Goal: Information Seeking & Learning: Learn about a topic

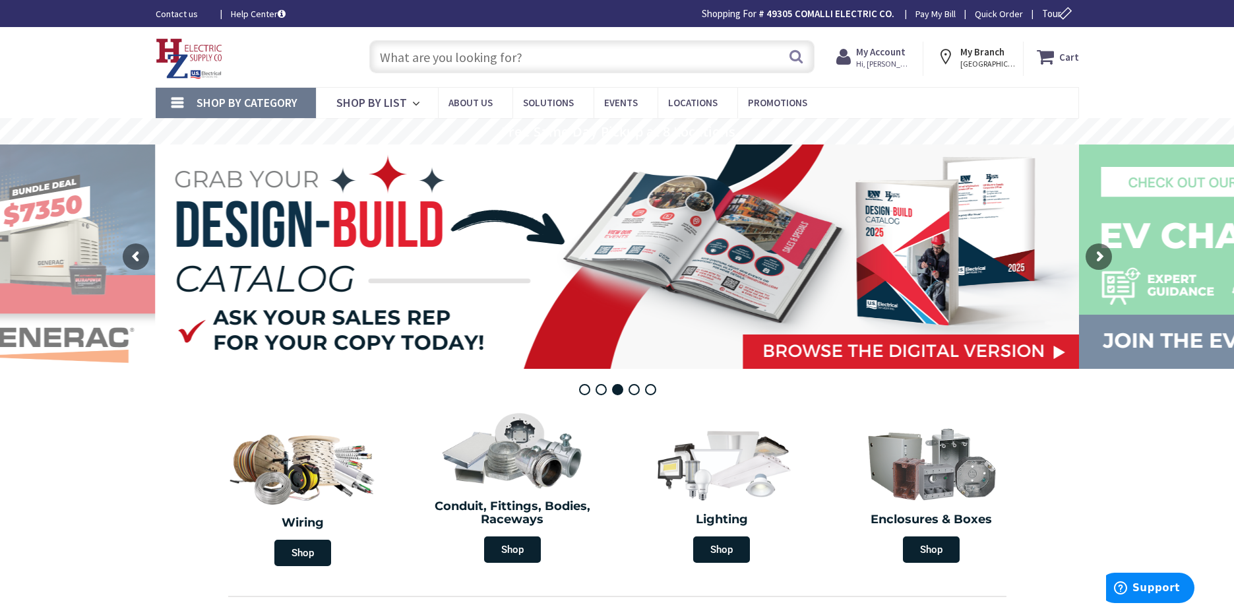
click at [418, 58] on input "text" at bounding box center [591, 56] width 445 height 33
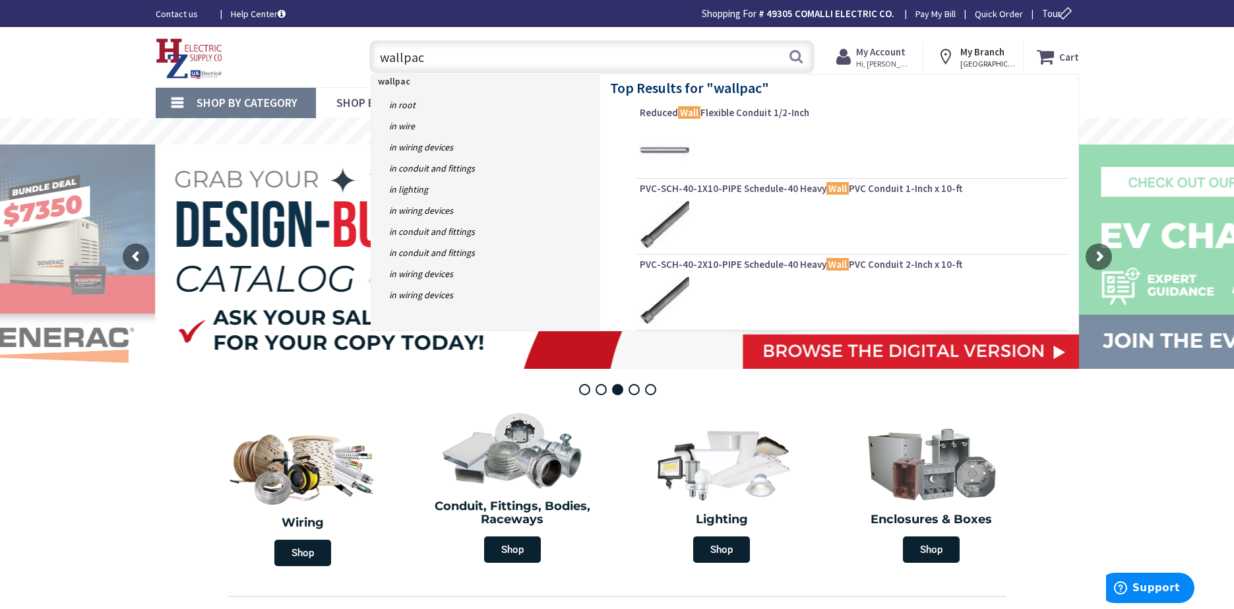
type input "wallpack"
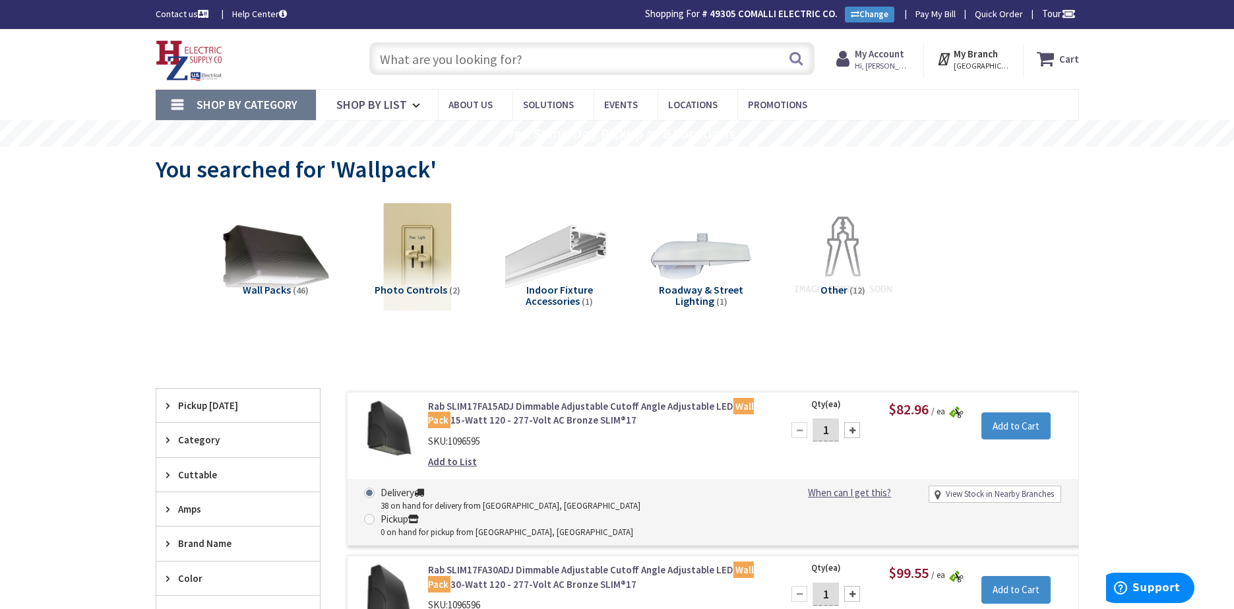
click at [440, 62] on input "text" at bounding box center [591, 58] width 445 height 33
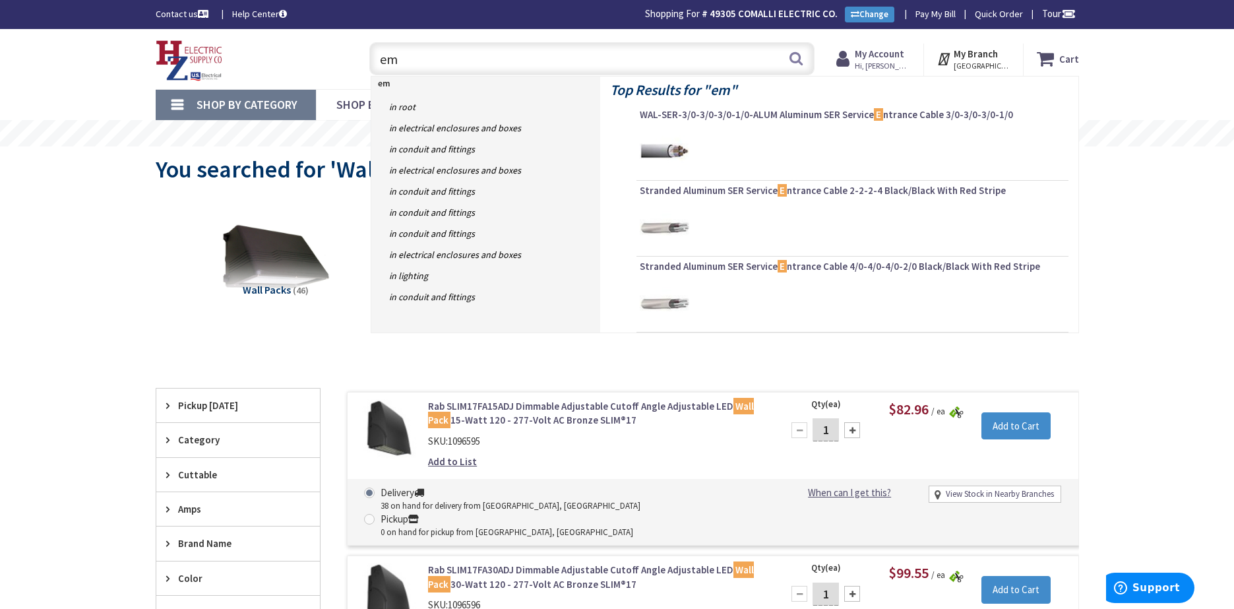
type input "emt"
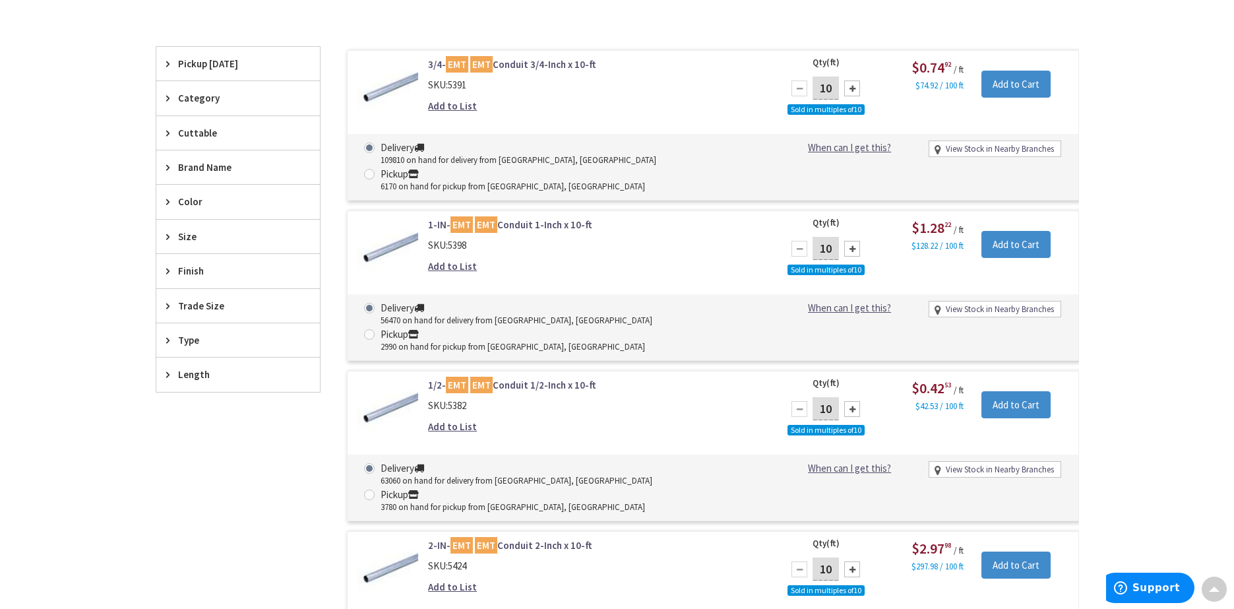
scroll to position [2, 0]
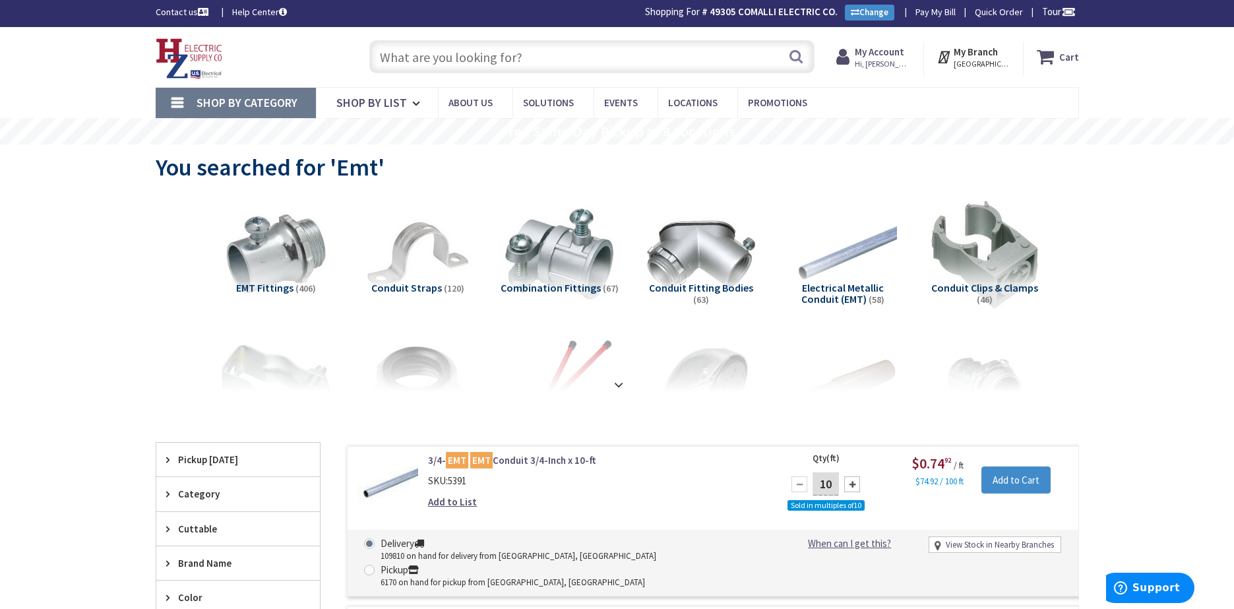
click at [430, 62] on input "text" at bounding box center [591, 56] width 445 height 33
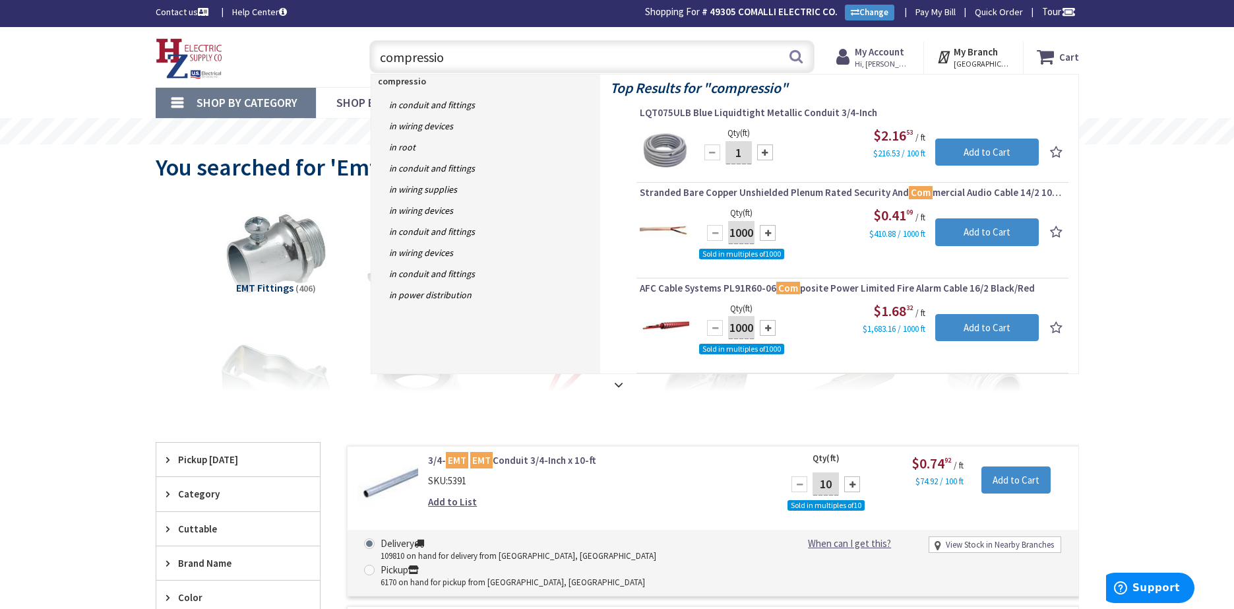
type input "compression"
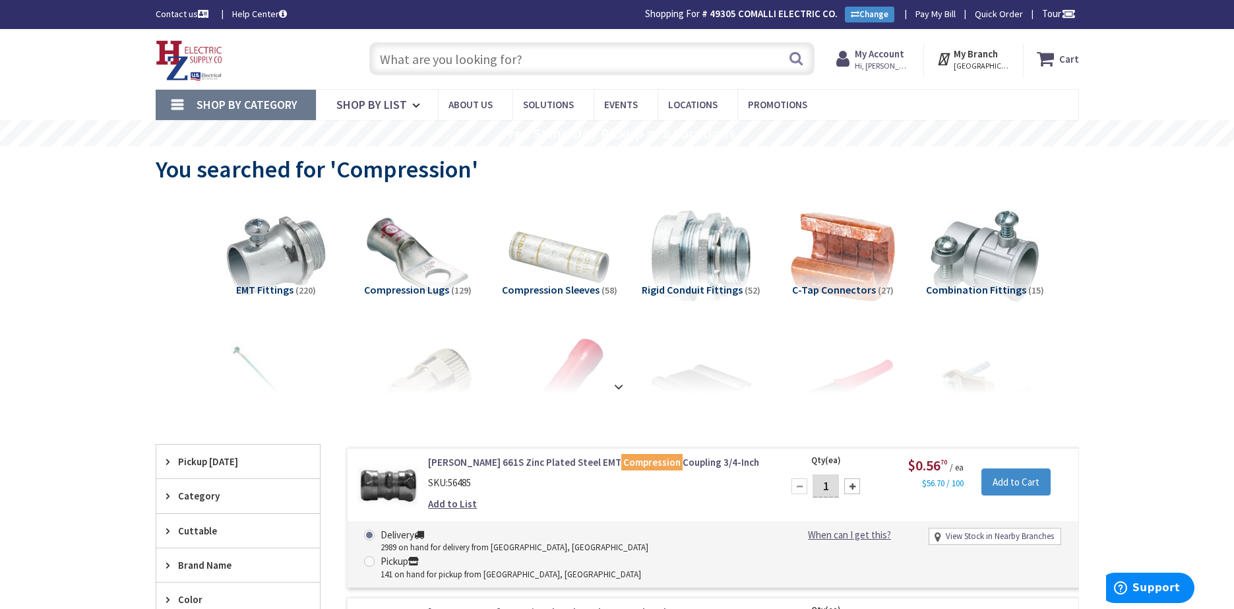
click at [413, 62] on input "text" at bounding box center [591, 58] width 445 height 33
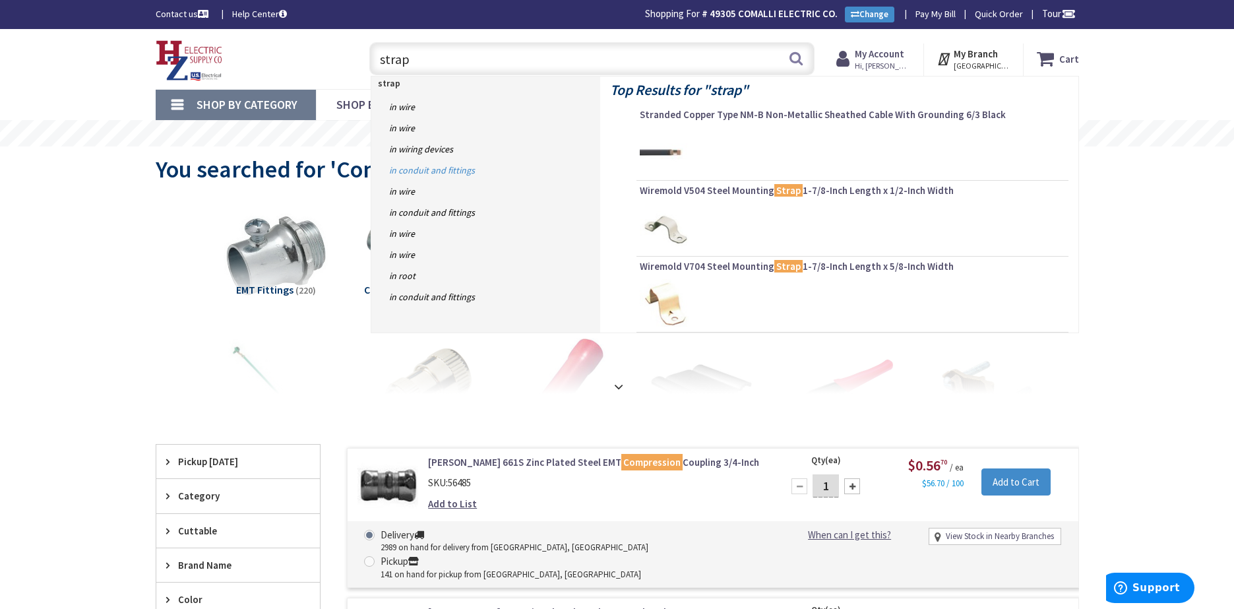
type input "strap\"
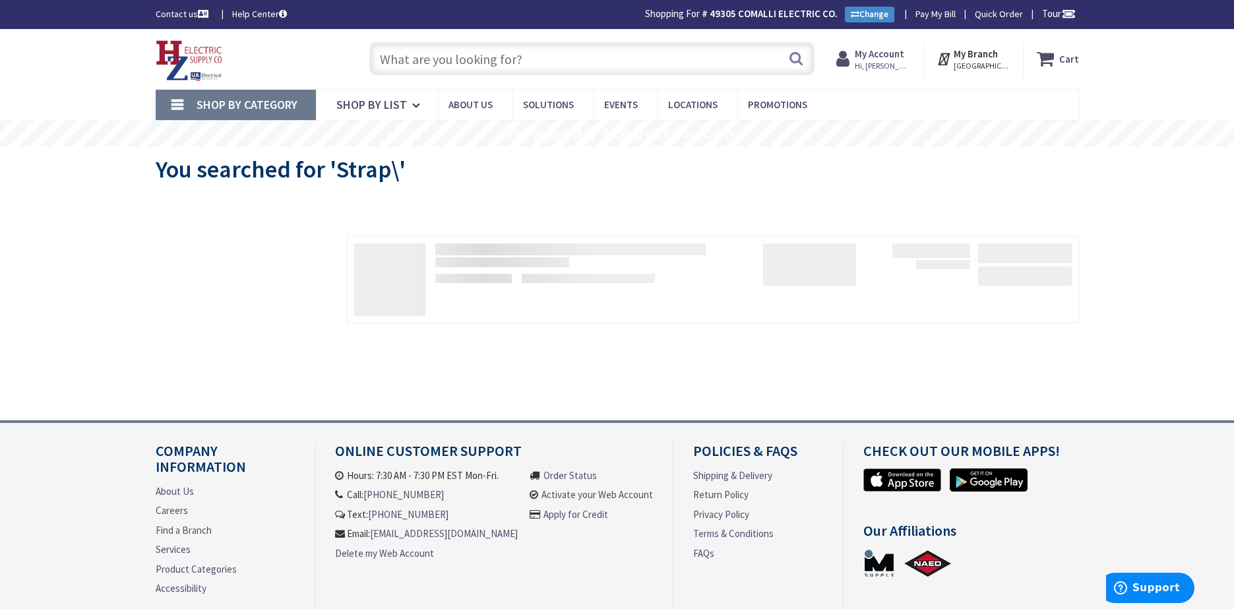
click at [413, 61] on input "text" at bounding box center [591, 58] width 445 height 33
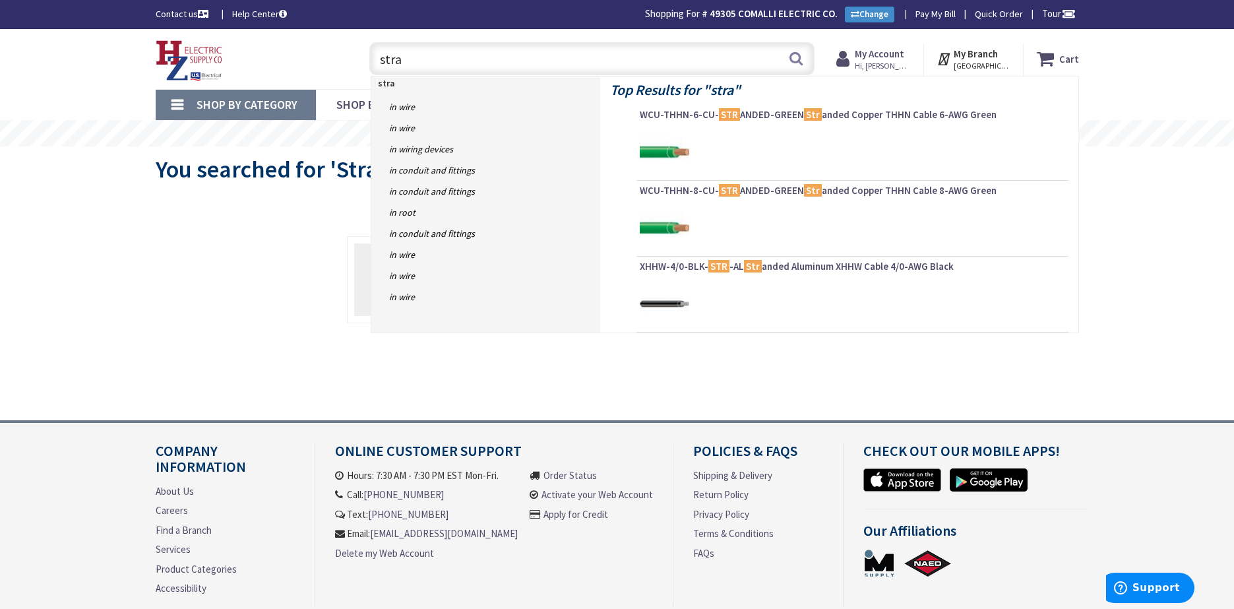
type input "strap"
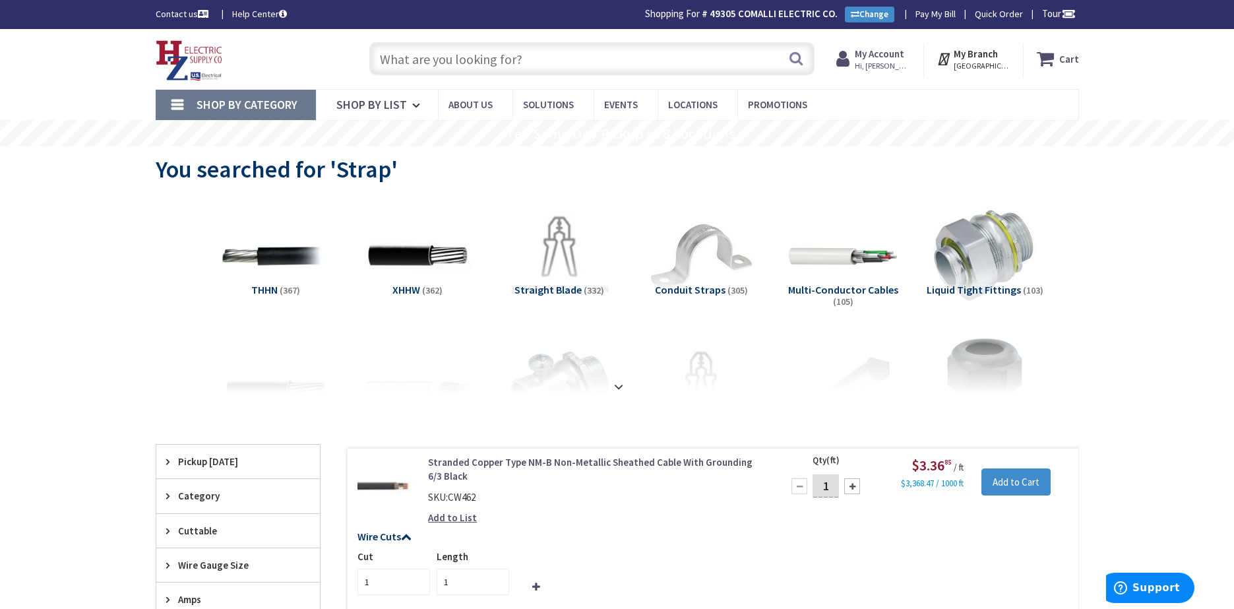
click at [406, 63] on input "text" at bounding box center [591, 58] width 445 height 33
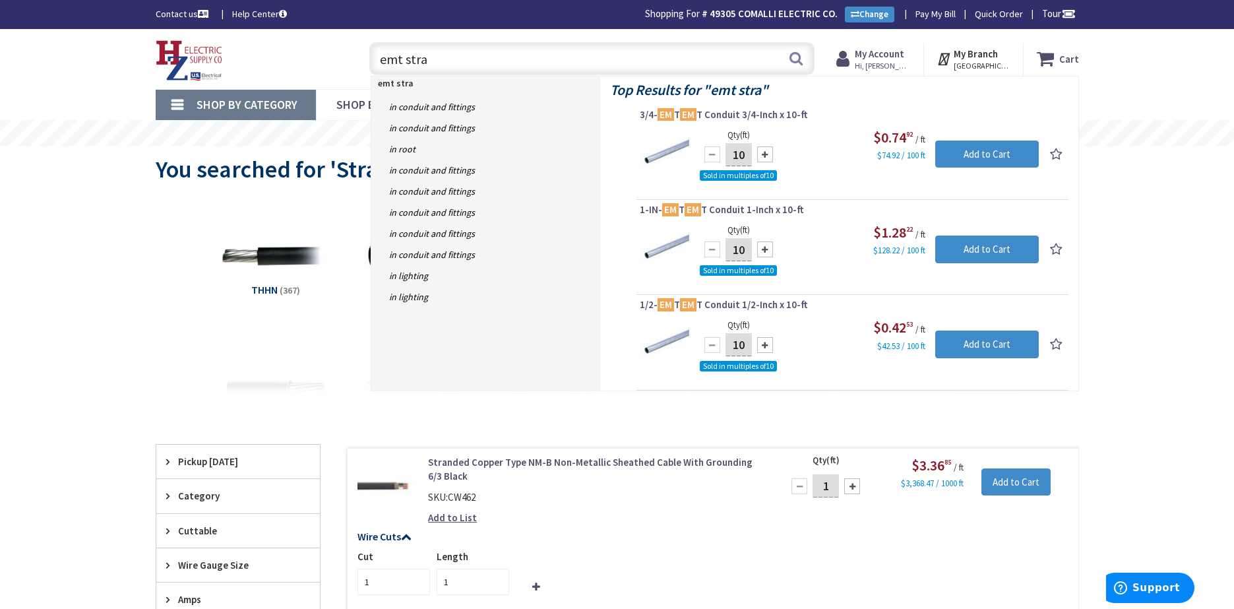
type input "emt strap"
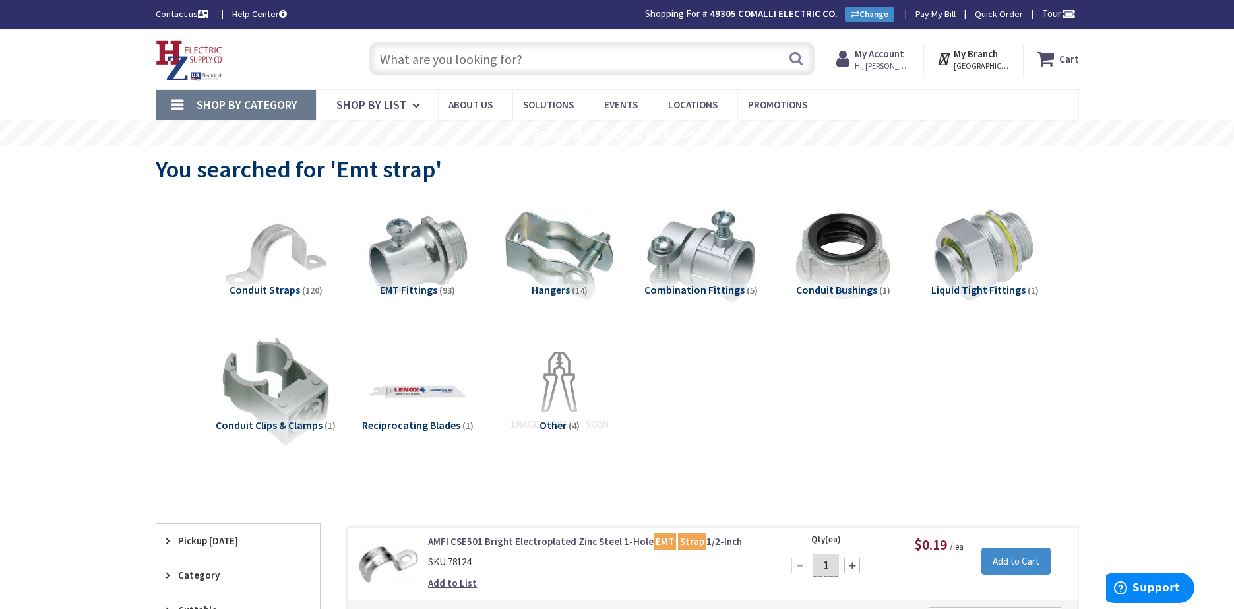
click at [415, 59] on input "text" at bounding box center [591, 58] width 445 height 33
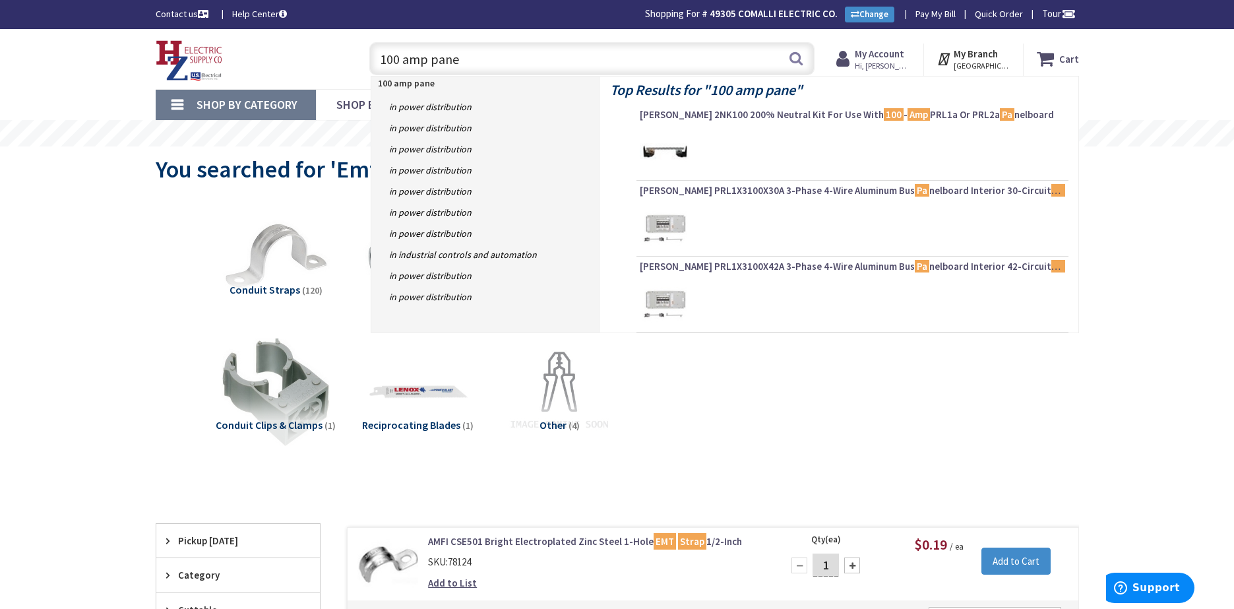
type input "100 amp panel"
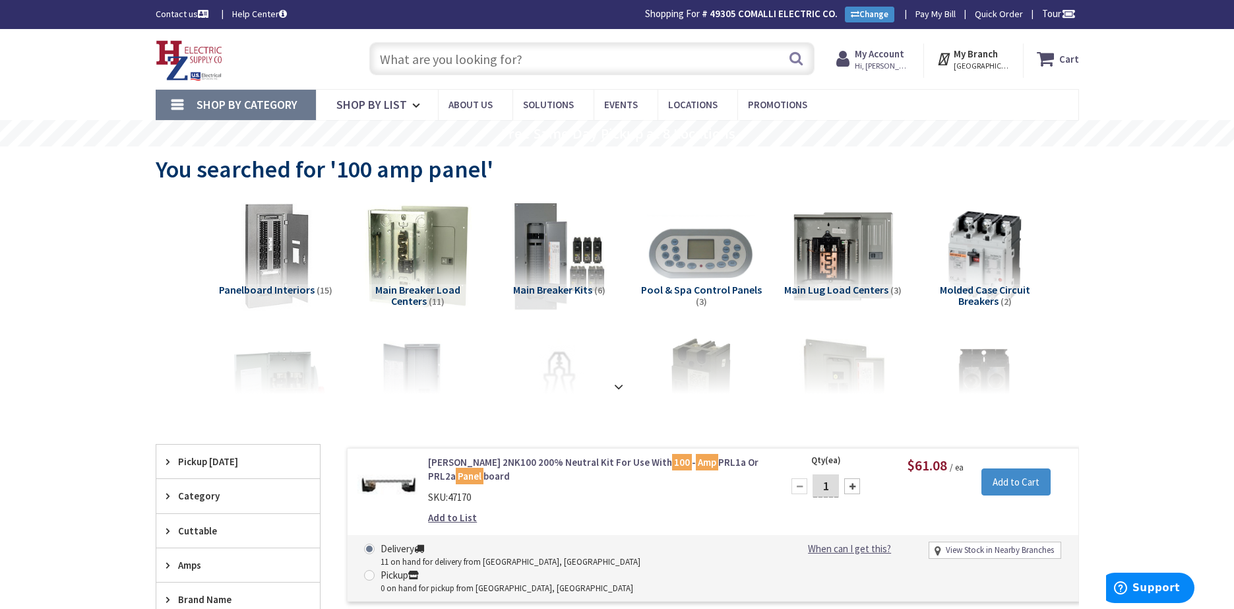
click at [416, 62] on input "text" at bounding box center [591, 58] width 445 height 33
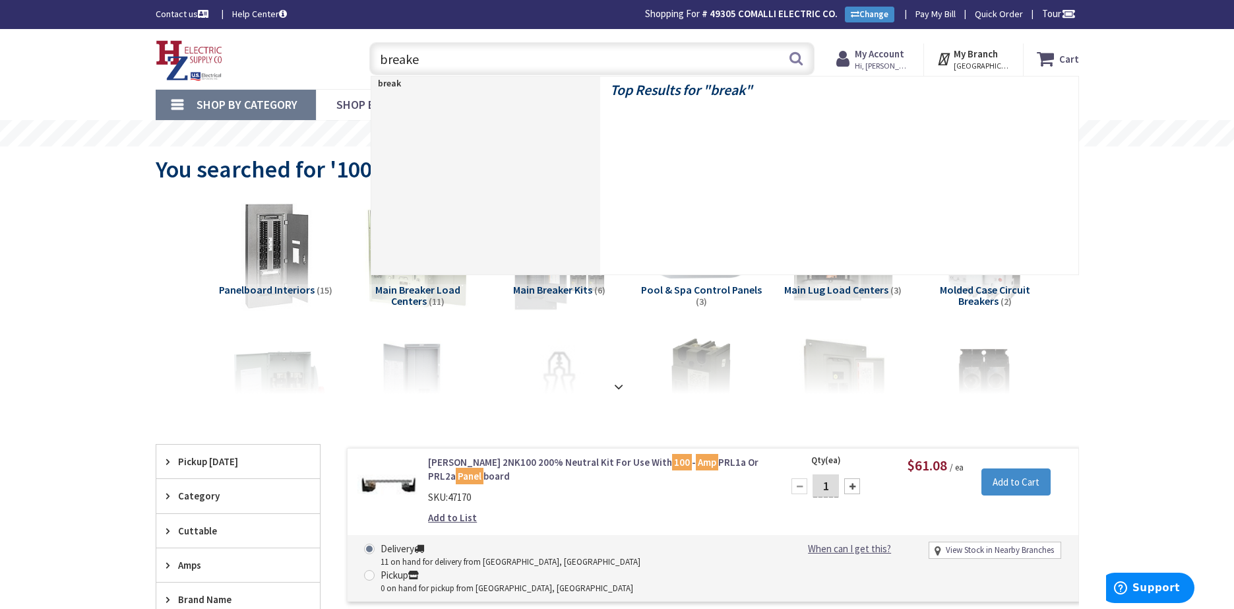
type input "breaker"
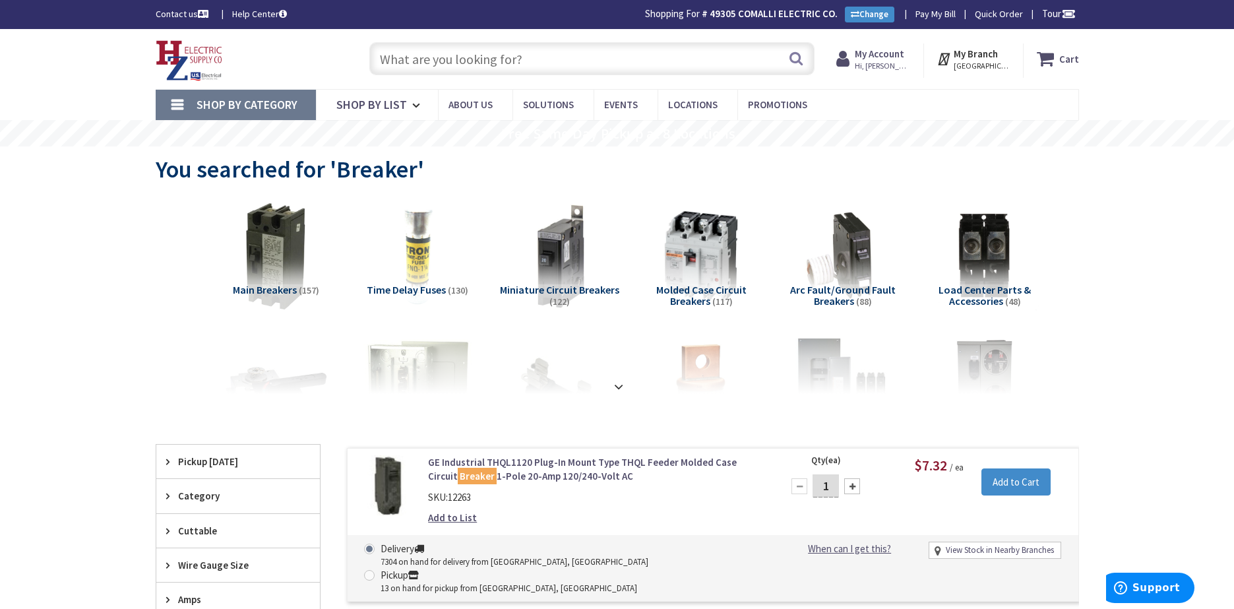
click at [434, 53] on input "text" at bounding box center [591, 58] width 445 height 33
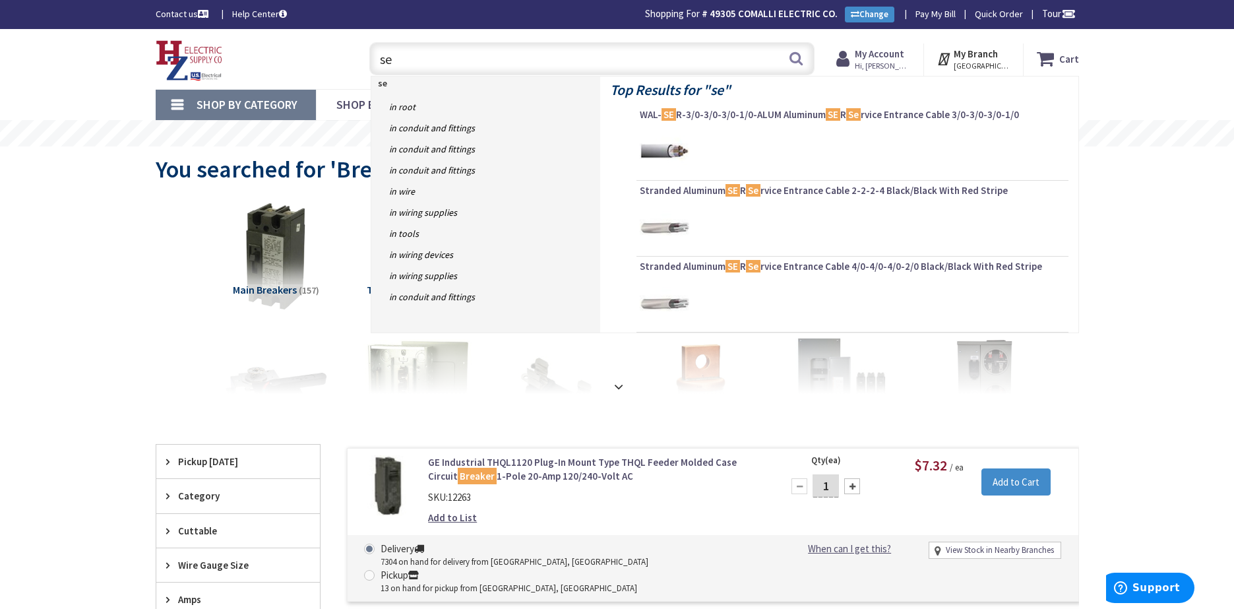
type input "ser"
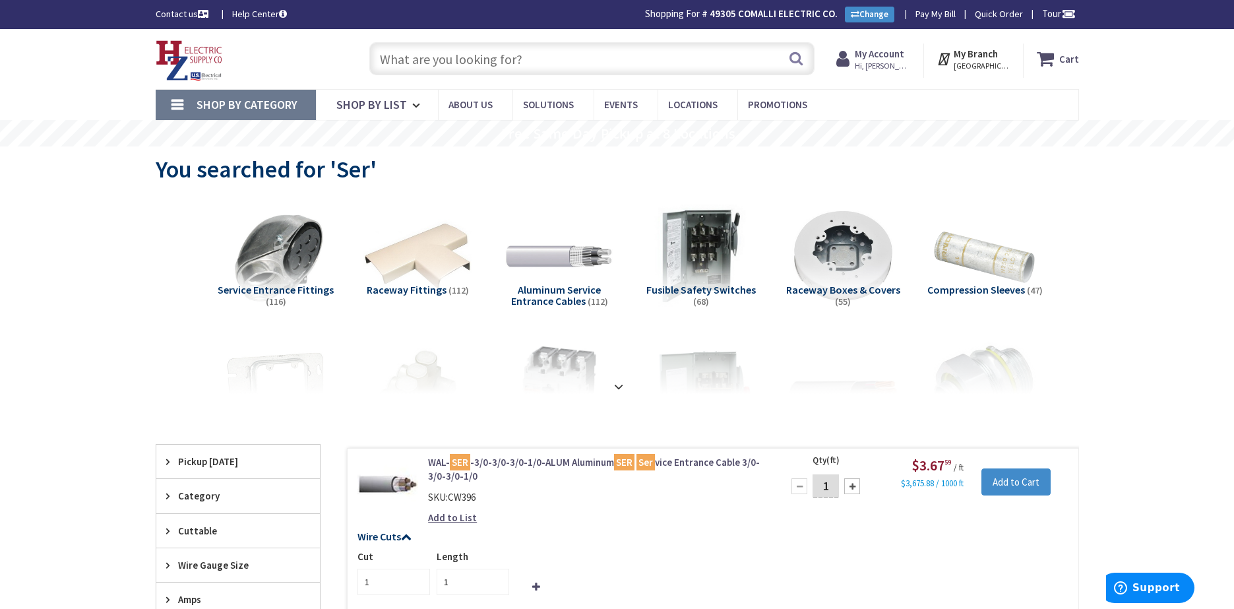
click at [398, 62] on input "text" at bounding box center [591, 58] width 445 height 33
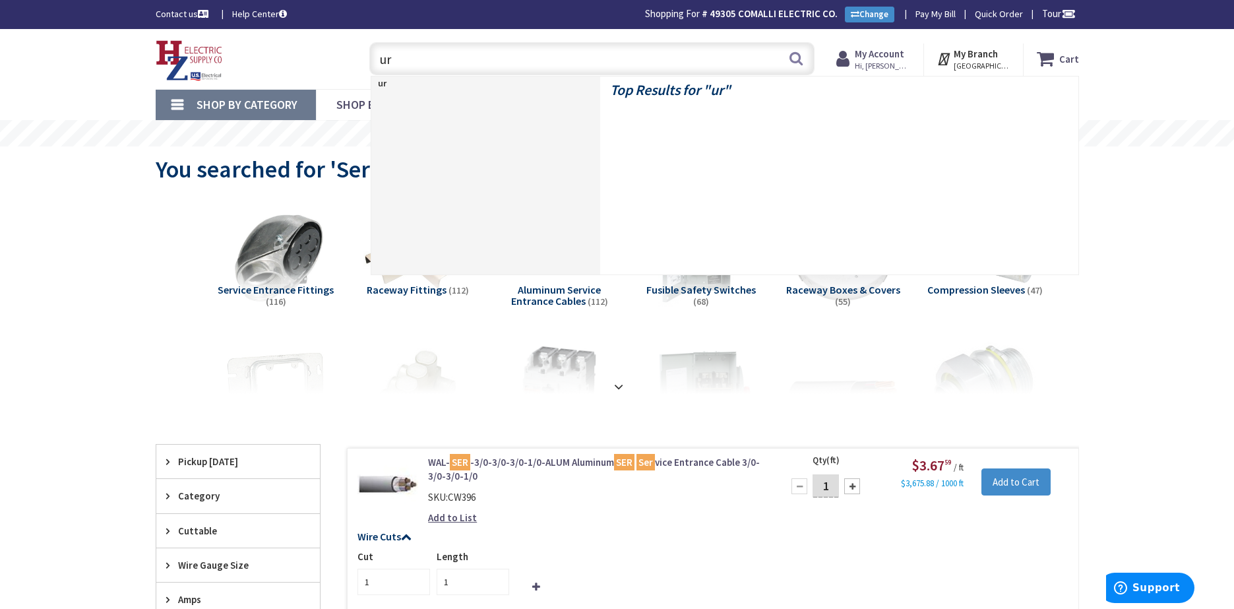
type input "urd"
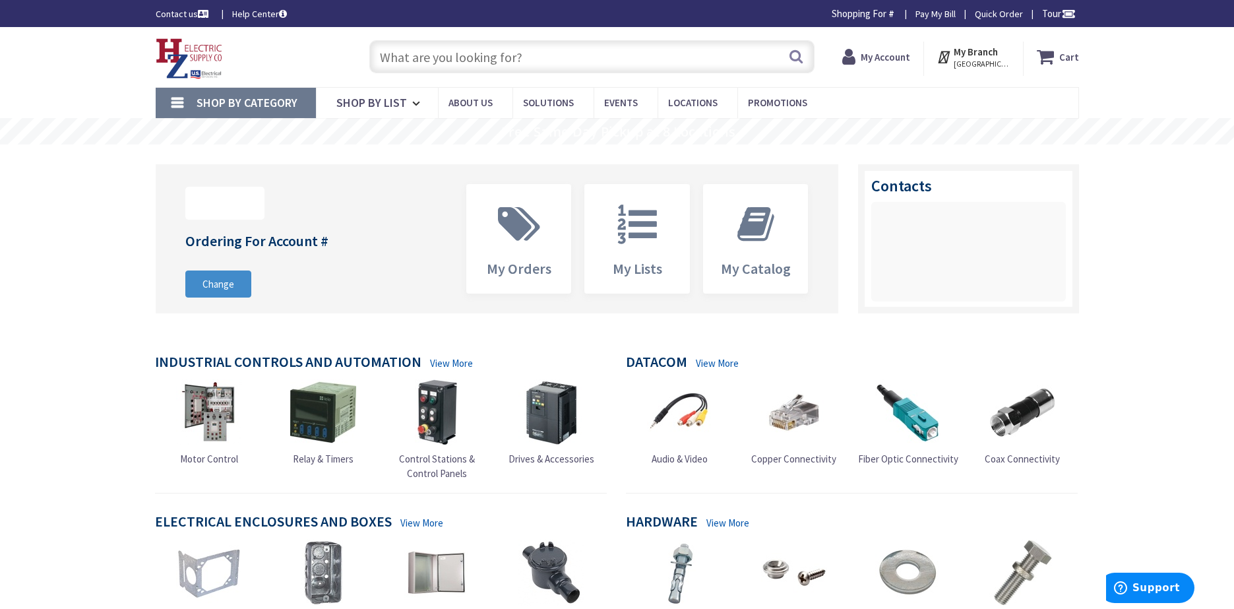
click at [428, 60] on input "text" at bounding box center [591, 56] width 445 height 33
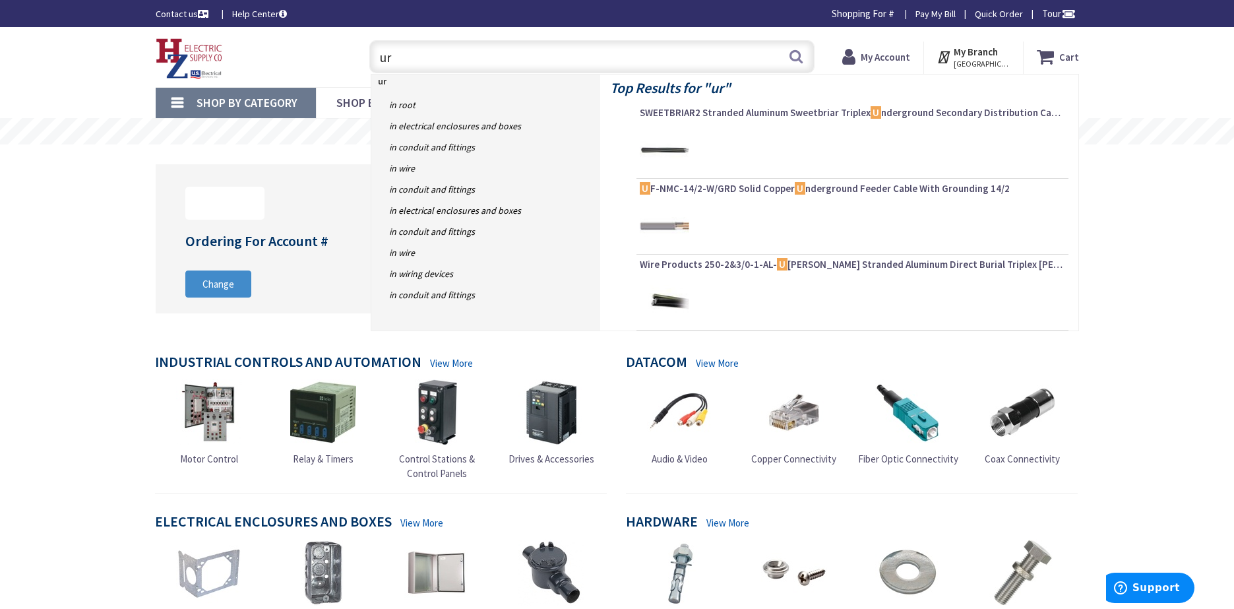
type input "urd"
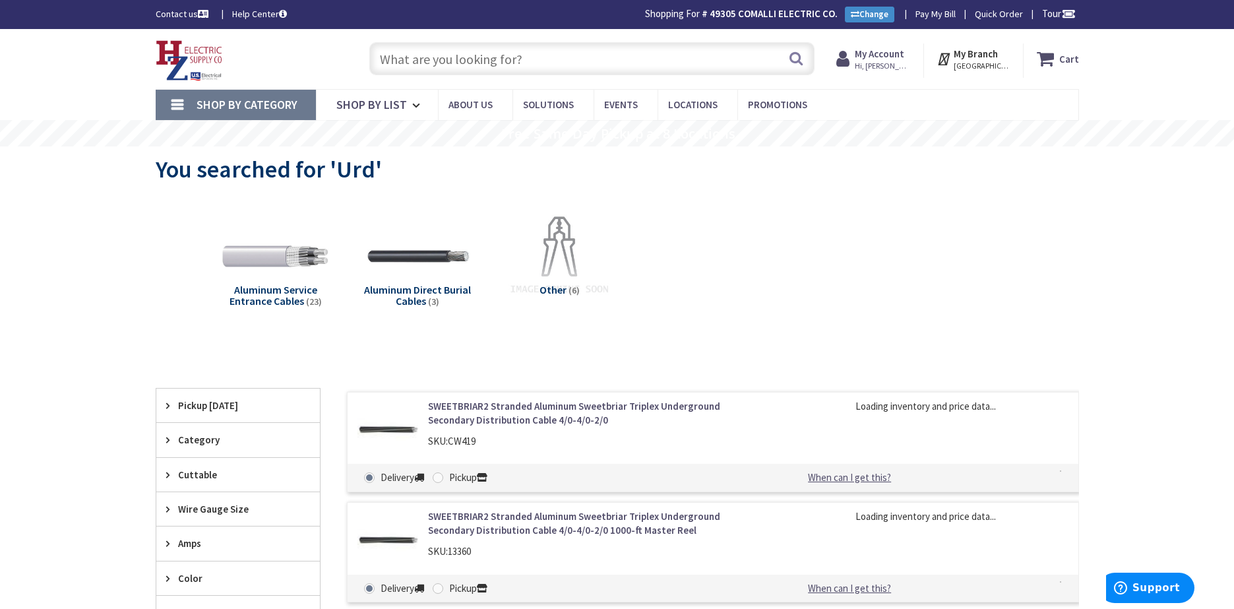
click at [421, 61] on input "text" at bounding box center [591, 58] width 445 height 33
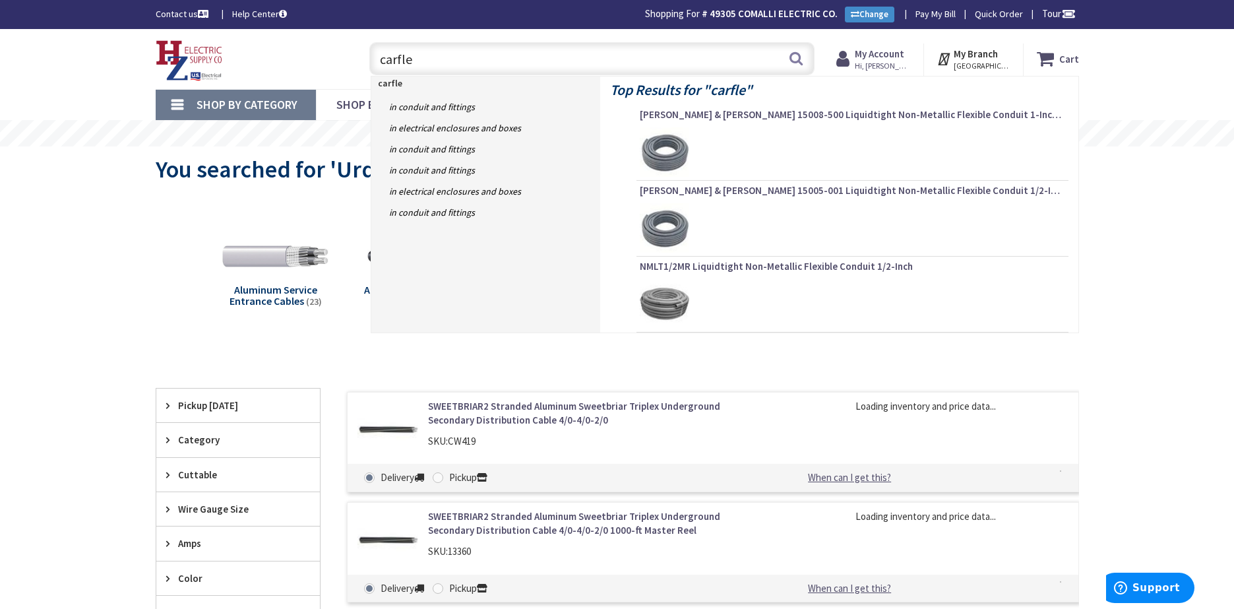
type input "carflex"
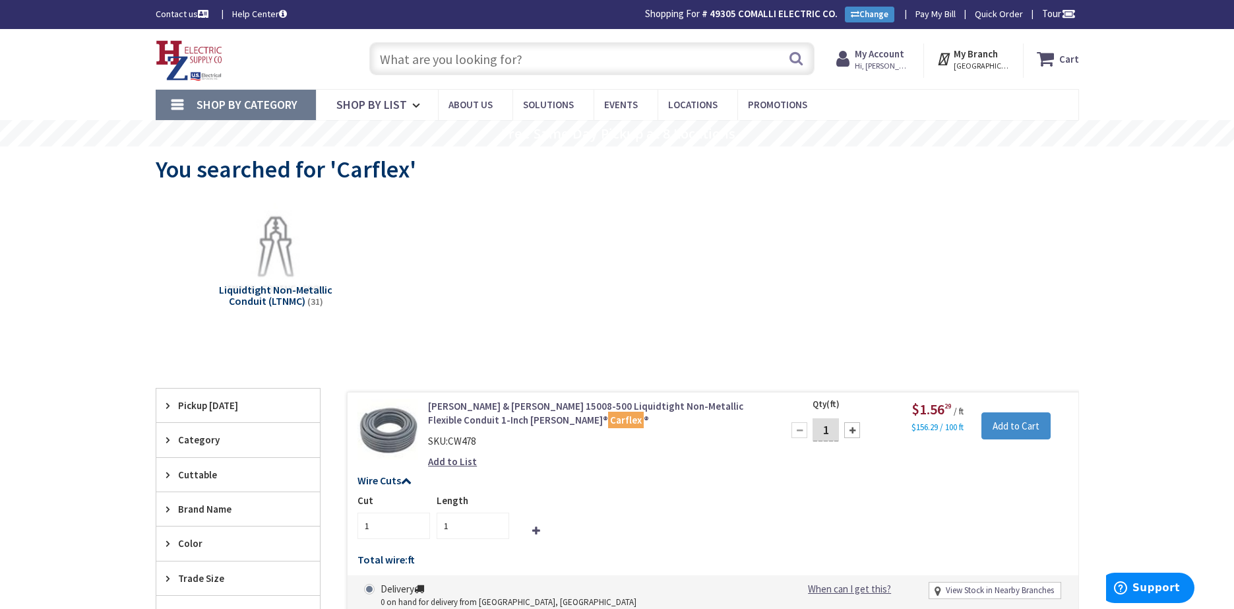
click at [409, 67] on input "text" at bounding box center [591, 58] width 445 height 33
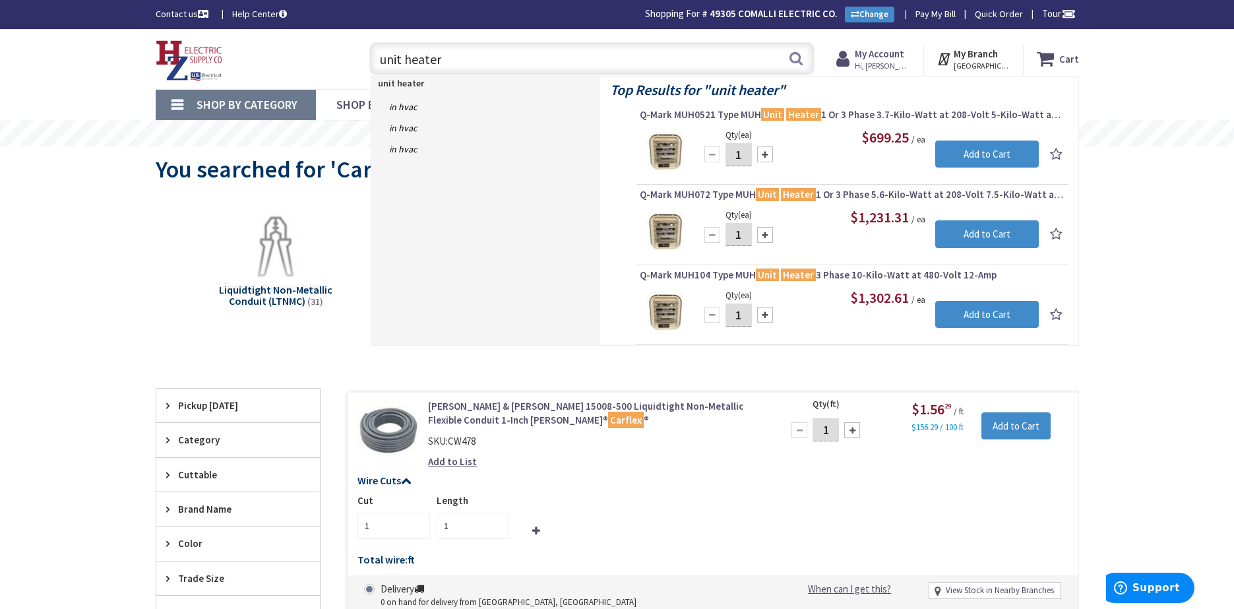
type input "unit heaters"
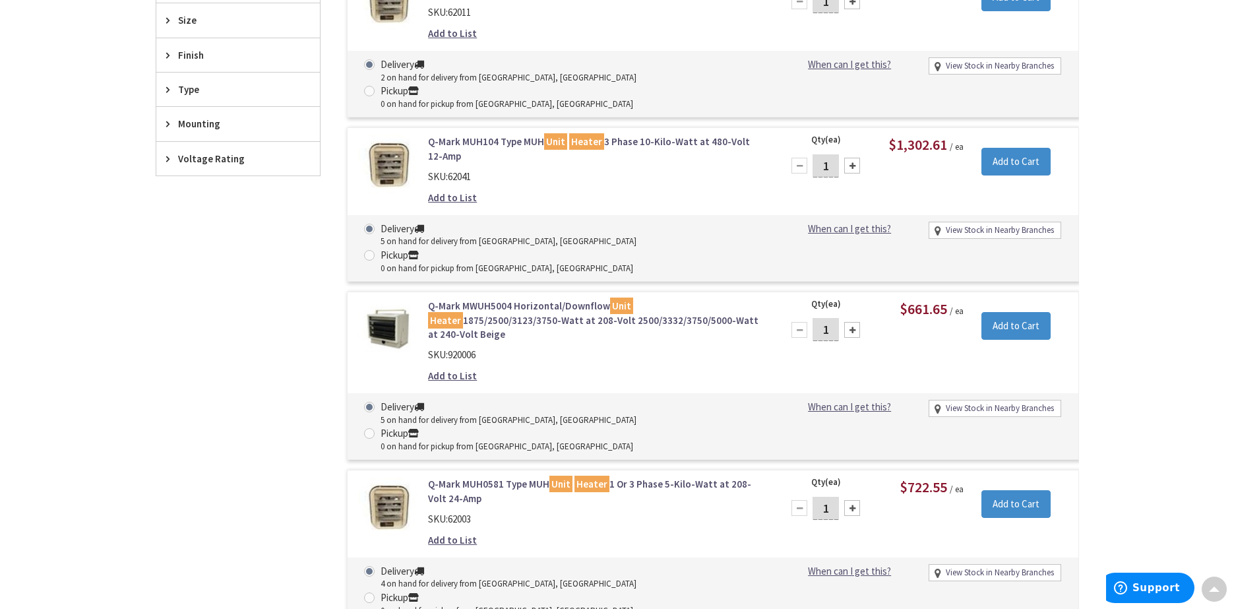
scroll to position [593, 0]
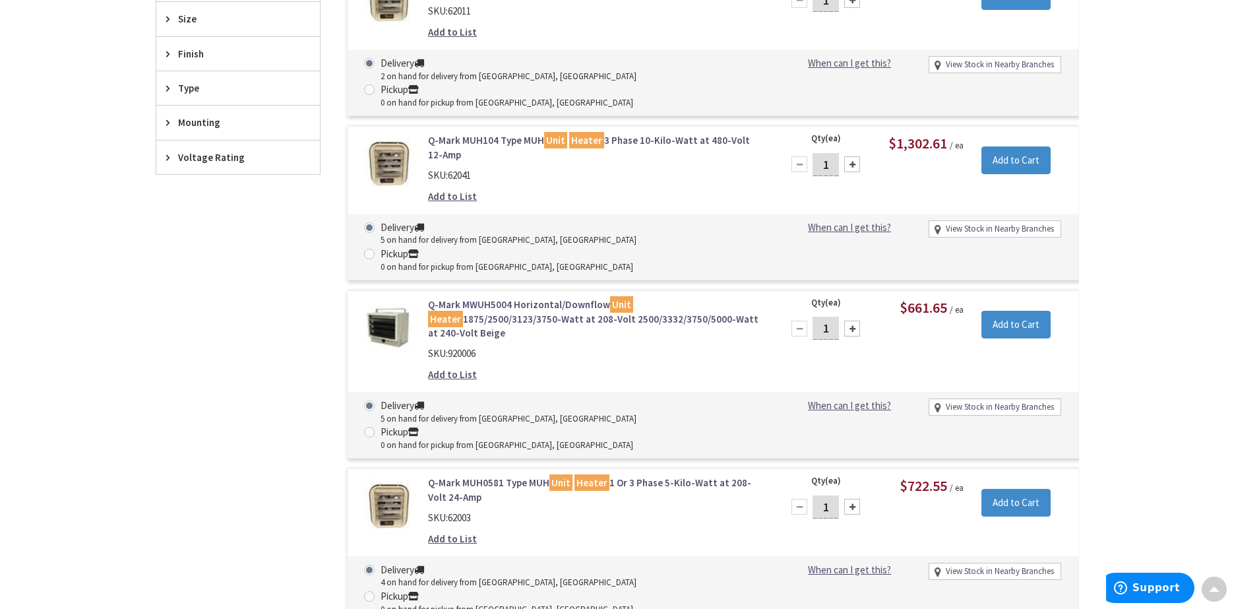
click at [528, 297] on link "Q-Mark MWUH5004 Horizontal/Downflow Unit Heater 1875/2500/3123/3750-Watt at 208…" at bounding box center [596, 318] width 336 height 42
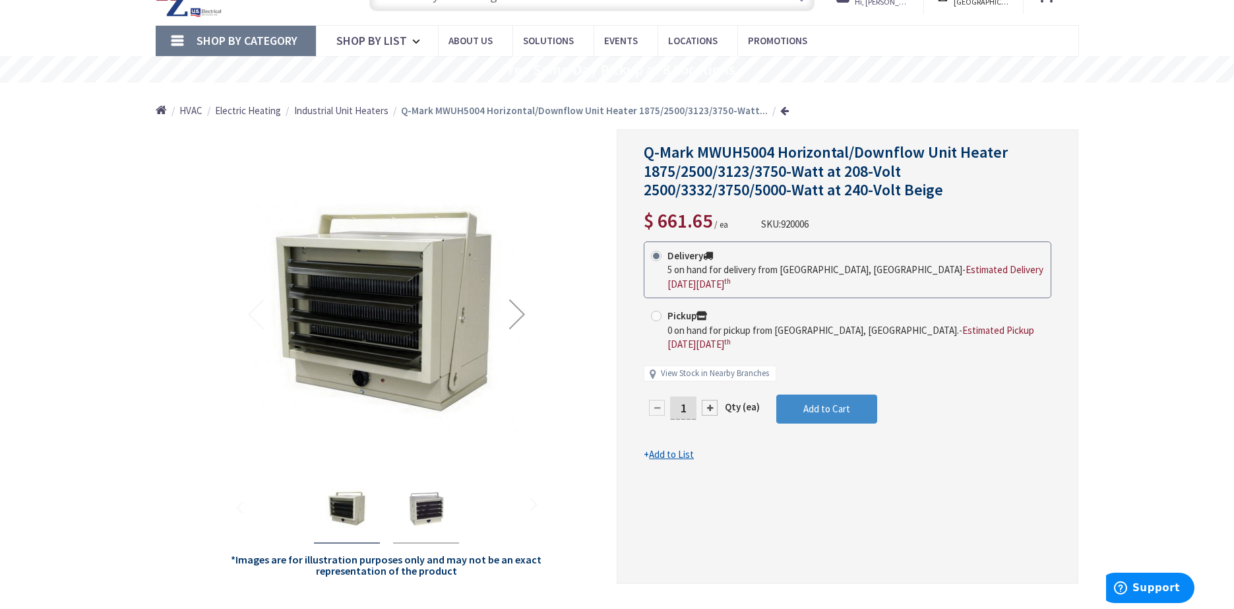
scroll to position [66, 0]
